Goal: Task Accomplishment & Management: Use online tool/utility

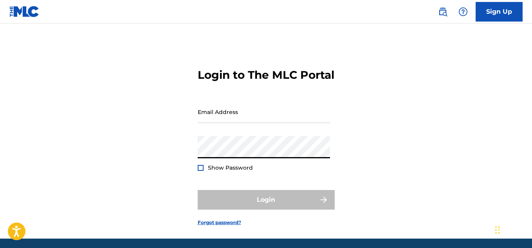
type input "[EMAIL_ADDRESS][DOMAIN_NAME]"
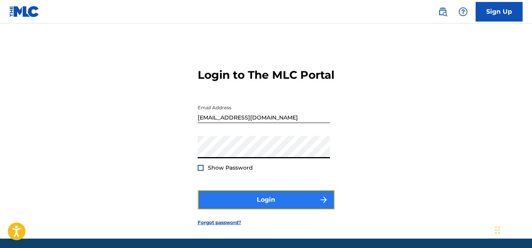
click at [275, 210] on button "Login" at bounding box center [266, 200] width 137 height 20
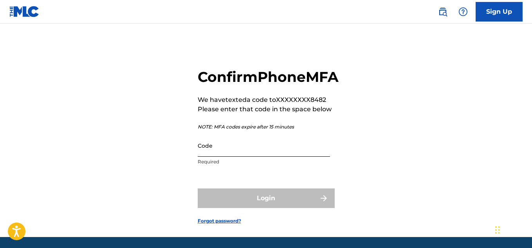
click at [249, 157] on input "Code" at bounding box center [264, 145] width 132 height 22
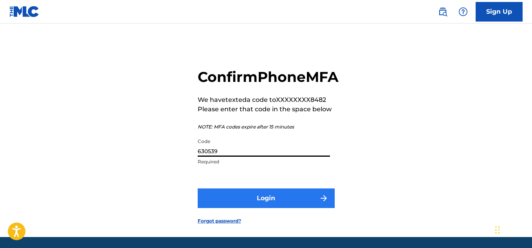
type input "630539"
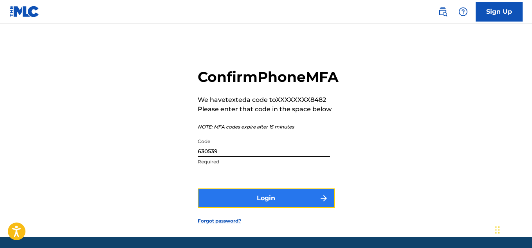
click at [247, 207] on button "Login" at bounding box center [266, 198] width 137 height 20
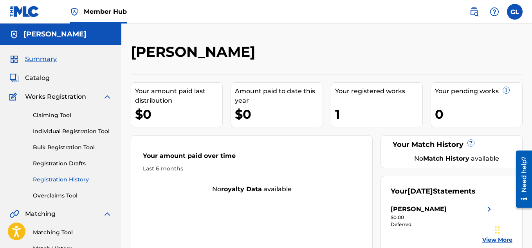
click at [69, 179] on link "Registration History" at bounding box center [72, 179] width 79 height 8
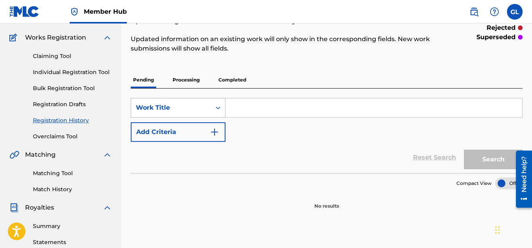
scroll to position [57, 0]
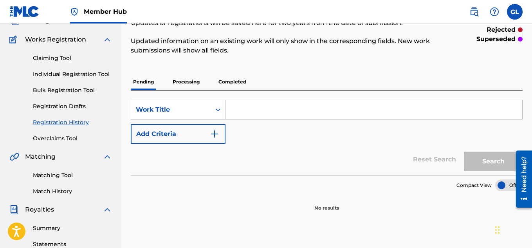
click at [195, 83] on p "Processing" at bounding box center [186, 82] width 32 height 16
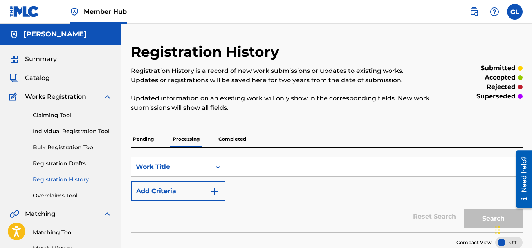
click at [243, 143] on p "Completed" at bounding box center [232, 139] width 33 height 16
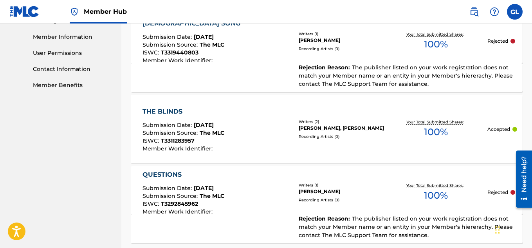
scroll to position [432, 0]
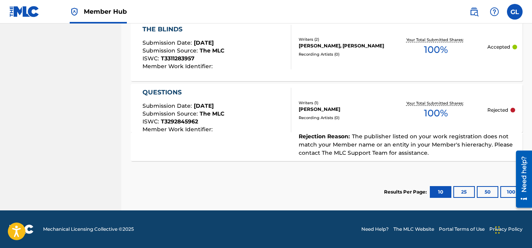
click at [383, 145] on span "The publisher listed on your work registration does not match your Member name …" at bounding box center [406, 144] width 214 height 23
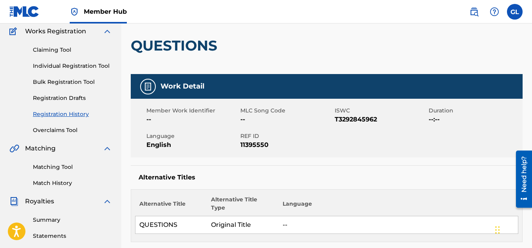
scroll to position [65, 0]
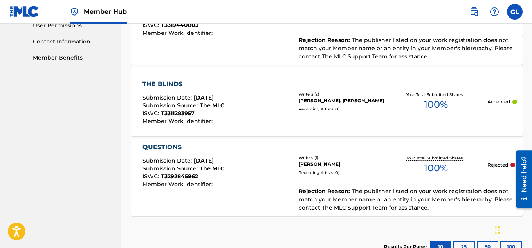
scroll to position [378, 0]
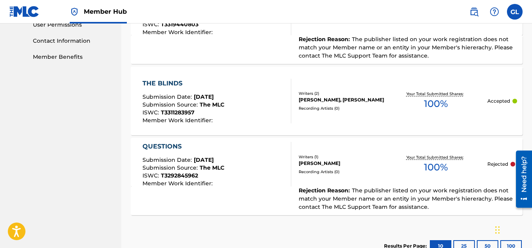
click at [172, 100] on span "Submission Date :" at bounding box center [168, 96] width 51 height 7
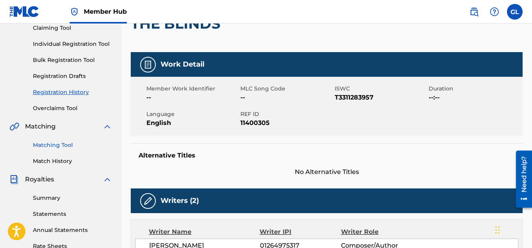
scroll to position [86, 0]
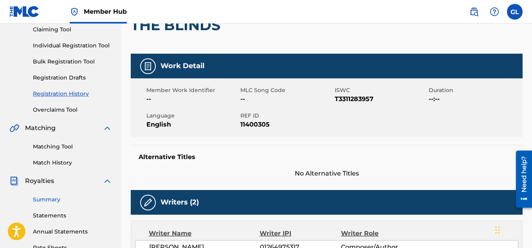
click at [53, 201] on link "Summary" at bounding box center [72, 199] width 79 height 8
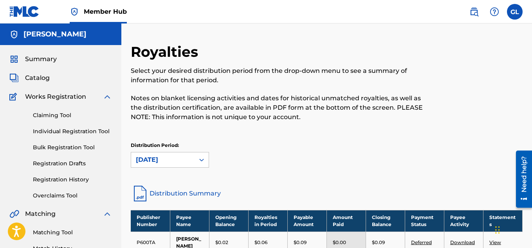
click at [65, 121] on div "Claiming Tool Individual Registration Tool Bulk Registration Tool Registration …" at bounding box center [60, 150] width 103 height 98
click at [65, 114] on link "Claiming Tool" at bounding box center [72, 115] width 79 height 8
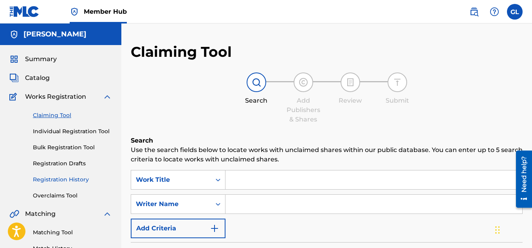
click at [69, 179] on link "Registration History" at bounding box center [72, 179] width 79 height 8
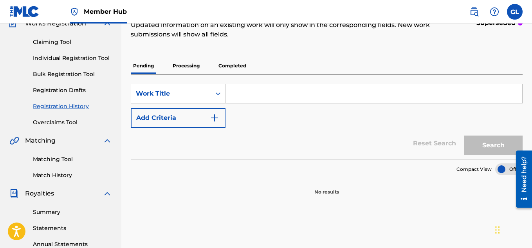
scroll to position [71, 0]
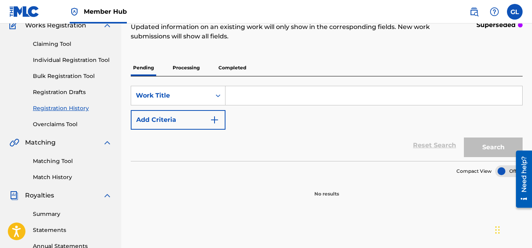
click at [188, 63] on p "Processing" at bounding box center [186, 68] width 32 height 16
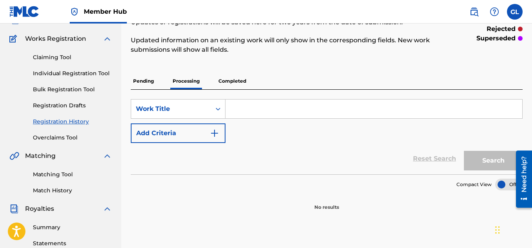
scroll to position [58, 0]
click at [231, 82] on p "Completed" at bounding box center [232, 80] width 33 height 16
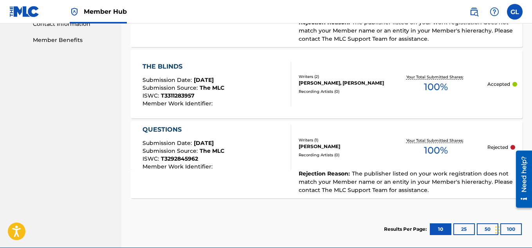
scroll to position [394, 0]
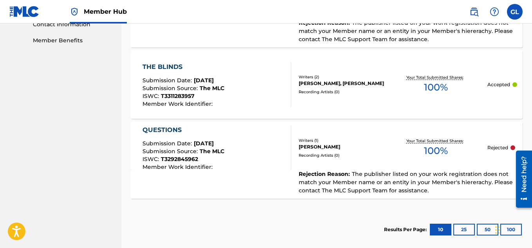
click at [301, 150] on div "Writers ( 1 ) [PERSON_NAME] Recording Artists ( 0 )" at bounding box center [337, 147] width 93 height 21
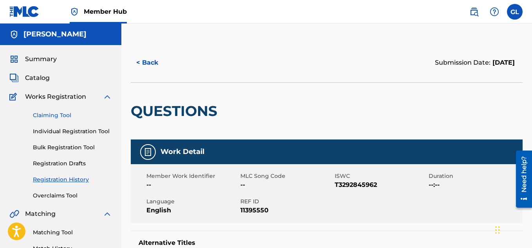
click at [50, 114] on link "Claiming Tool" at bounding box center [72, 115] width 79 height 8
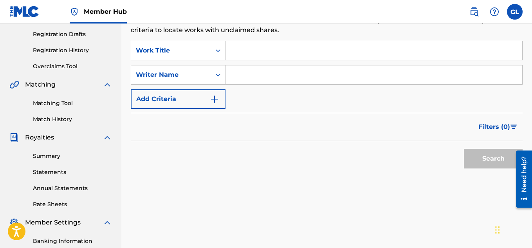
scroll to position [130, 0]
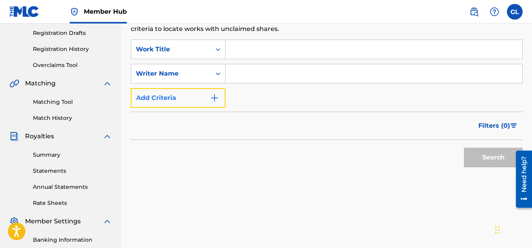
click at [193, 93] on button "Add Criteria" at bounding box center [178, 98] width 95 height 20
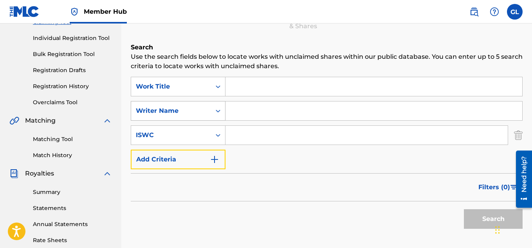
scroll to position [0, 0]
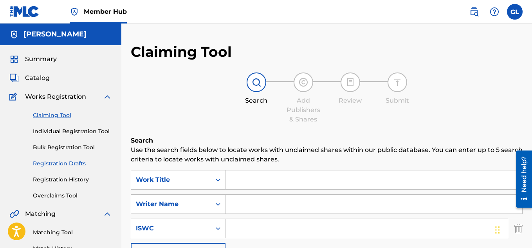
click at [75, 166] on link "Registration Drafts" at bounding box center [72, 163] width 79 height 8
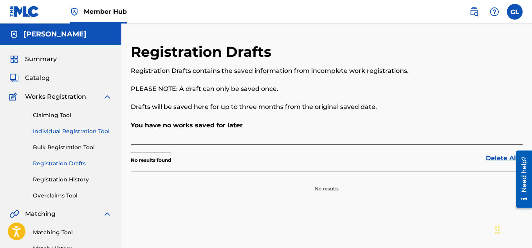
click at [72, 134] on link "Individual Registration Tool" at bounding box center [72, 131] width 79 height 8
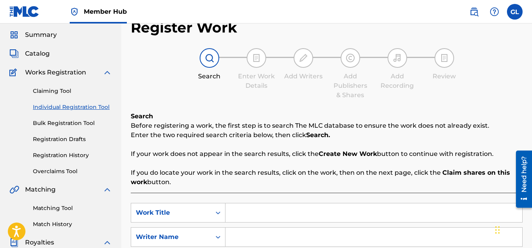
scroll to position [23, 0]
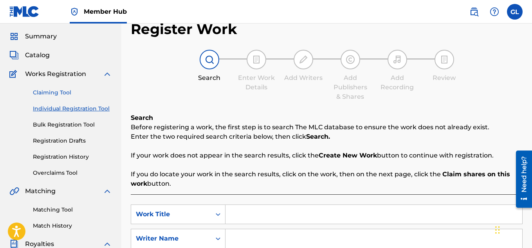
click at [74, 91] on link "Claiming Tool" at bounding box center [72, 93] width 79 height 8
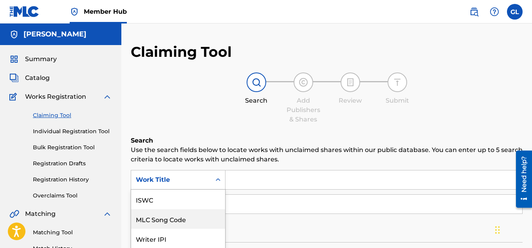
click at [188, 176] on div "7 results available. Use Up and Down to choose options, press Enter to select t…" at bounding box center [178, 180] width 95 height 20
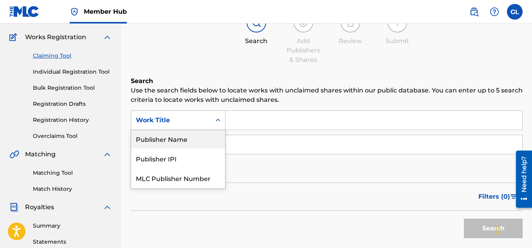
scroll to position [79, 0]
click at [189, 143] on div "Publisher IPI" at bounding box center [178, 140] width 94 height 20
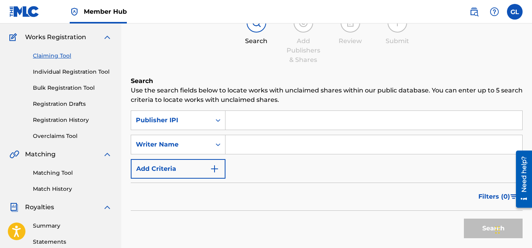
click at [255, 124] on input "Search Form" at bounding box center [374, 120] width 297 height 19
paste input "01264975317"
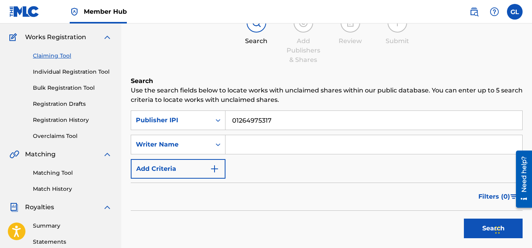
type input "01264975317"
click at [297, 140] on input "Search Form" at bounding box center [374, 144] width 297 height 19
type input "[PERSON_NAME]"
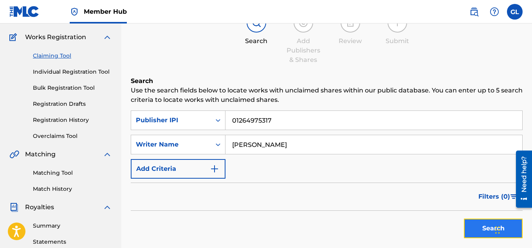
click at [478, 226] on button "Search" at bounding box center [493, 229] width 59 height 20
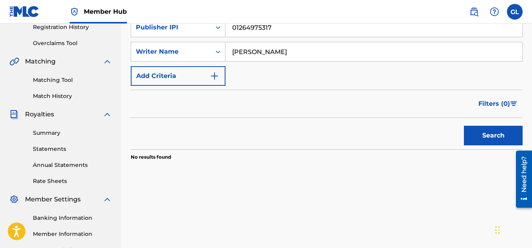
scroll to position [155, 0]
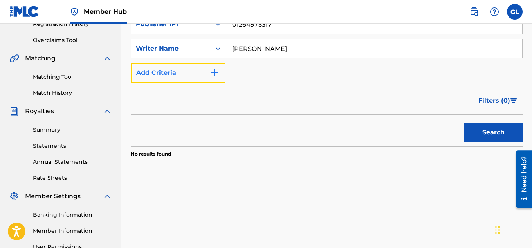
click at [208, 71] on button "Add Criteria" at bounding box center [178, 73] width 95 height 20
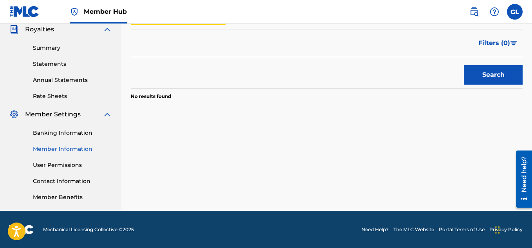
scroll to position [0, 0]
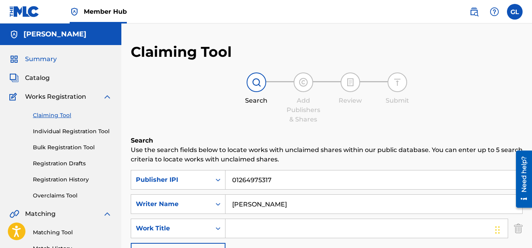
click at [34, 59] on span "Summary" at bounding box center [41, 58] width 32 height 9
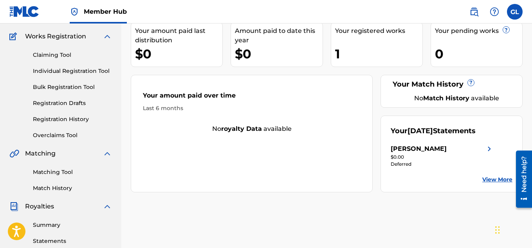
scroll to position [69, 0]
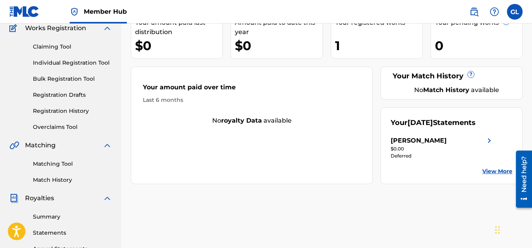
click at [78, 52] on div "Claiming Tool Individual Registration Tool Bulk Registration Tool Registration …" at bounding box center [60, 82] width 103 height 98
click at [70, 46] on link "Claiming Tool" at bounding box center [72, 47] width 79 height 8
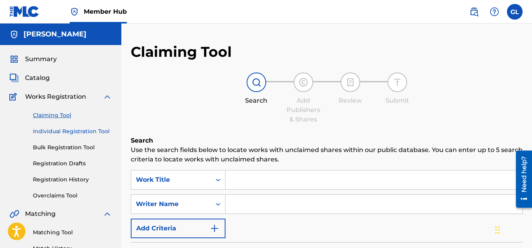
click at [74, 134] on link "Individual Registration Tool" at bounding box center [72, 131] width 79 height 8
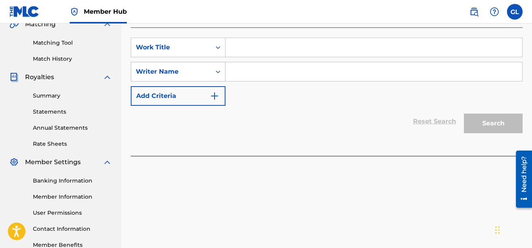
scroll to position [190, 0]
